Goal: Task Accomplishment & Management: Manage account settings

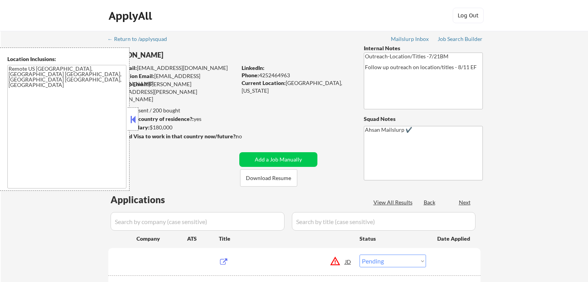
select select ""pending""
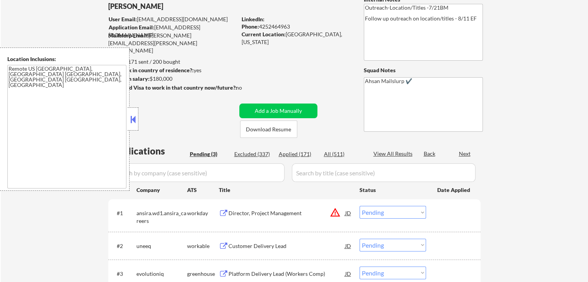
scroll to position [155, 0]
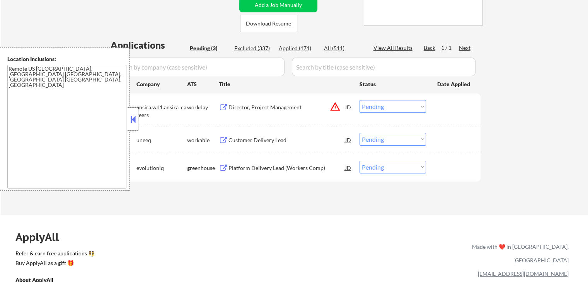
click at [243, 141] on div "Customer Delivery Lead" at bounding box center [286, 140] width 117 height 8
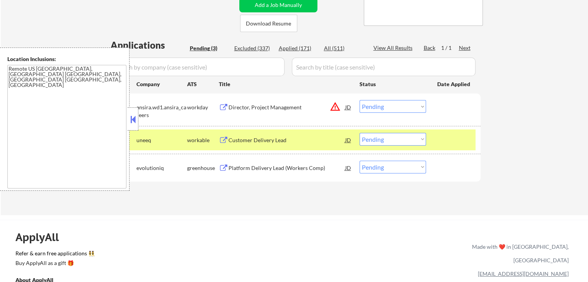
click at [243, 166] on div "Platform Delivery Lead (Workers Comp)" at bounding box center [286, 168] width 117 height 8
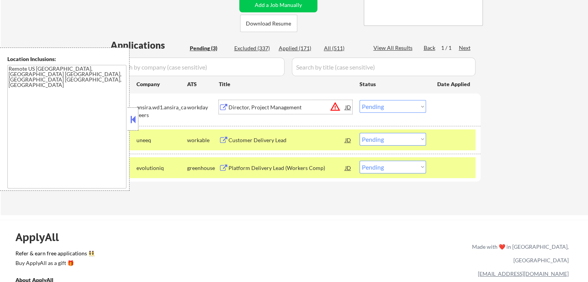
click at [239, 108] on div "Director, Project Management" at bounding box center [286, 108] width 117 height 8
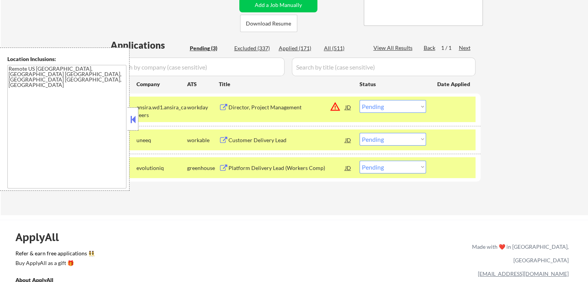
click at [126, 117] on textarea "Remote US [GEOGRAPHIC_DATA], [GEOGRAPHIC_DATA] [GEOGRAPHIC_DATA], [GEOGRAPHIC_D…" at bounding box center [66, 127] width 119 height 124
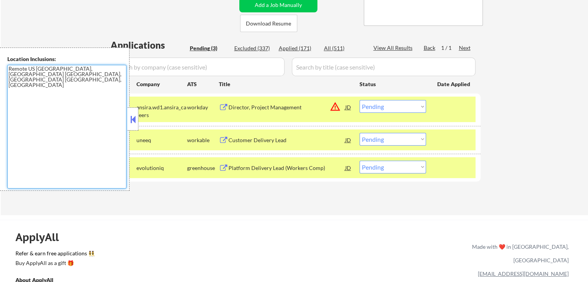
click at [134, 119] on button at bounding box center [133, 120] width 9 height 12
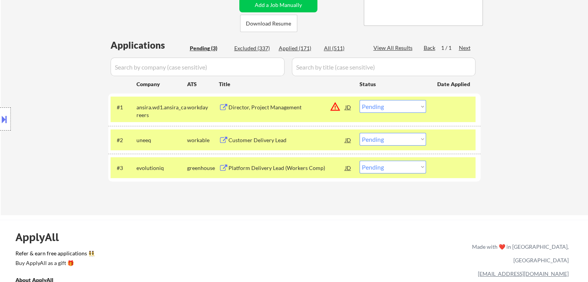
scroll to position [206, 0]
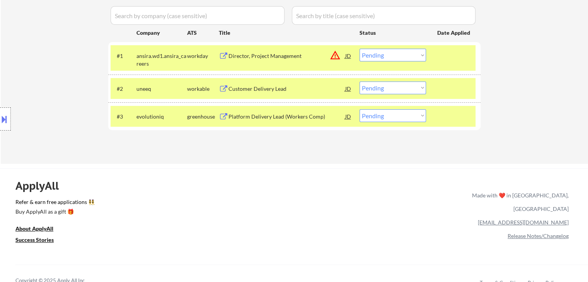
drag, startPoint x: 388, startPoint y: 110, endPoint x: 389, endPoint y: 114, distance: 4.3
click at [388, 110] on select "Choose an option... Pending Applied Excluded (Questions) Excluded (Expired) Exc…" at bounding box center [392, 115] width 66 height 13
select select ""applied""
click at [359, 109] on select "Choose an option... Pending Applied Excluded (Questions) Excluded (Expired) Exc…" at bounding box center [392, 115] width 66 height 13
click at [381, 89] on select "Choose an option... Pending Applied Excluded (Questions) Excluded (Expired) Exc…" at bounding box center [392, 88] width 66 height 13
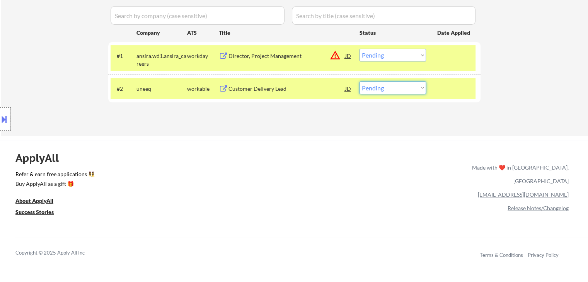
select select ""excluded""
click at [359, 82] on select "Choose an option... Pending Applied Excluded (Questions) Excluded (Expired) Exc…" at bounding box center [392, 88] width 66 height 13
click at [384, 56] on select "Choose an option... Pending Applied Excluded (Questions) Excluded (Expired) Exc…" at bounding box center [392, 55] width 66 height 13
select select ""excluded__location_""
click at [359, 49] on select "Choose an option... Pending Applied Excluded (Questions) Excluded (Expired) Exc…" at bounding box center [392, 55] width 66 height 13
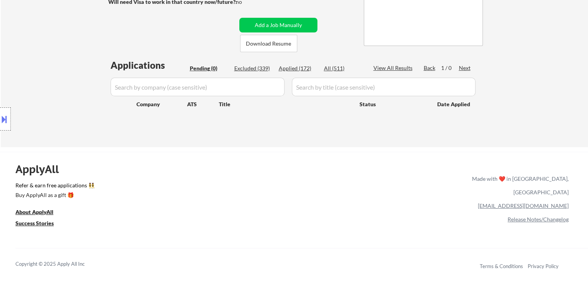
scroll to position [103, 0]
